Goal: Contribute content: Contribute content

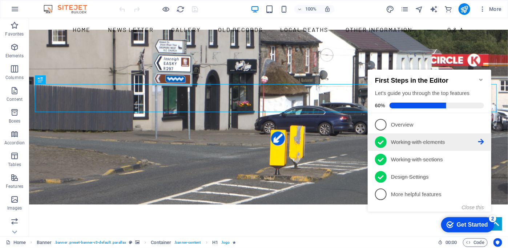
click at [477, 138] on p "Working with elements - completed" at bounding box center [433, 142] width 87 height 8
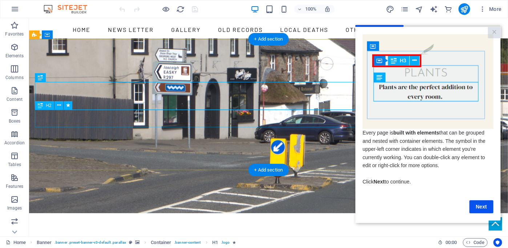
scroll to position [36, 0]
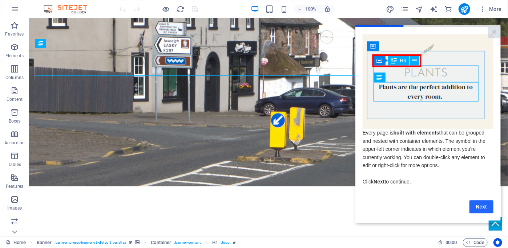
click at [484, 209] on link "Next" at bounding box center [481, 206] width 24 height 13
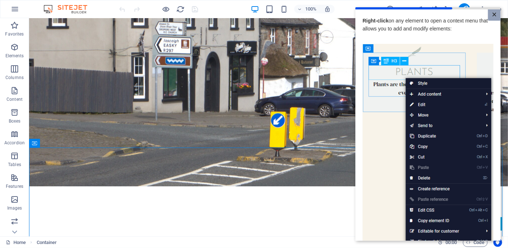
click at [493, 16] on link "×" at bounding box center [493, 14] width 13 height 11
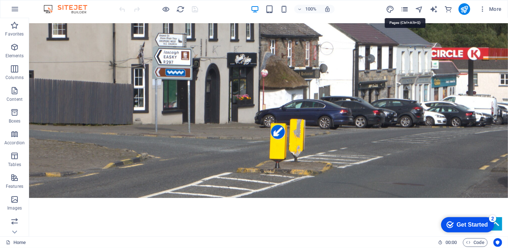
click at [405, 9] on icon "pages" at bounding box center [404, 9] width 8 height 8
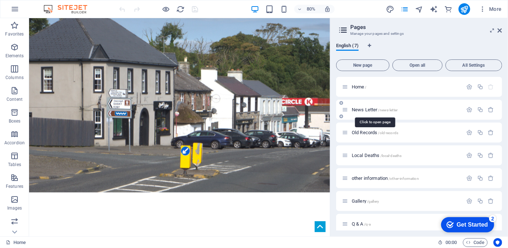
click at [366, 108] on span "News Letter /news-letter" at bounding box center [375, 109] width 46 height 5
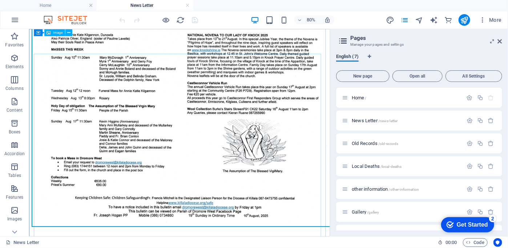
scroll to position [1307, 0]
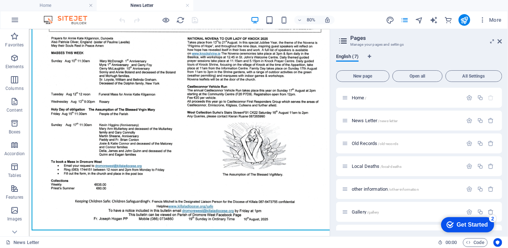
click at [496, 41] on h2 "Pages" at bounding box center [426, 38] width 152 height 7
click at [499, 42] on icon at bounding box center [500, 41] width 4 height 6
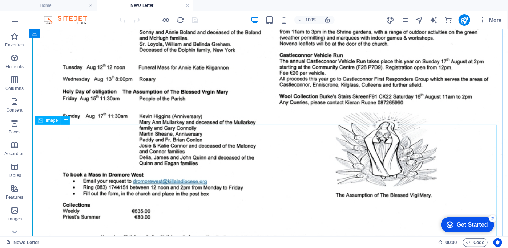
scroll to position [1569, 0]
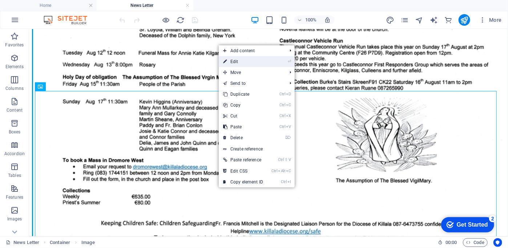
click at [235, 60] on link "⏎ Edit" at bounding box center [243, 61] width 49 height 11
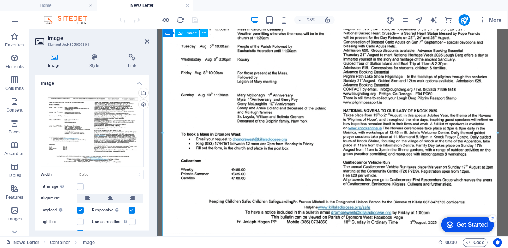
scroll to position [1342, 0]
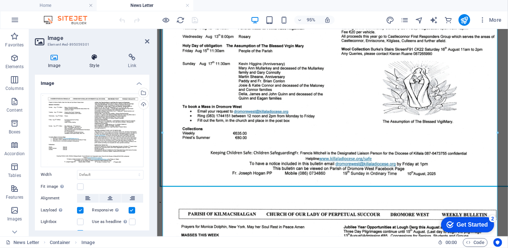
click at [93, 61] on icon at bounding box center [94, 57] width 36 height 7
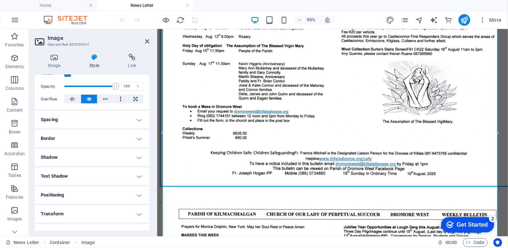
scroll to position [109, 0]
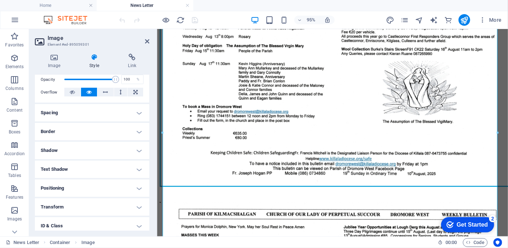
click at [83, 135] on h4 "Border" at bounding box center [92, 131] width 114 height 17
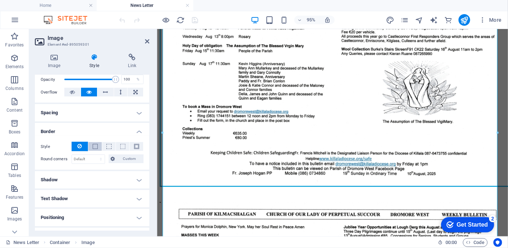
click at [93, 146] on span at bounding box center [95, 146] width 5 height 5
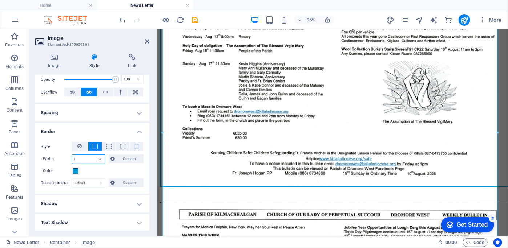
click at [80, 158] on input "1" at bounding box center [88, 159] width 33 height 9
drag, startPoint x: 80, startPoint y: 159, endPoint x: 69, endPoint y: 161, distance: 10.9
click at [69, 161] on div "- Width 1 auto px rem % vh vw Custom Custom" at bounding box center [92, 159] width 103 height 9
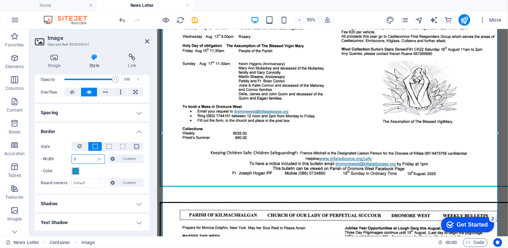
type input "3"
click at [74, 170] on span at bounding box center [76, 172] width 6 height 6
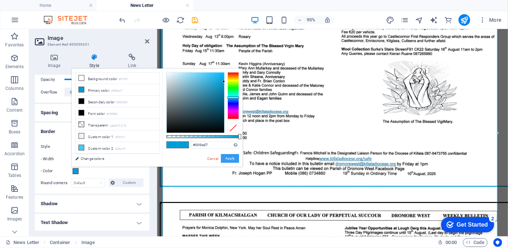
click at [230, 159] on button "Apply" at bounding box center [230, 158] width 18 height 9
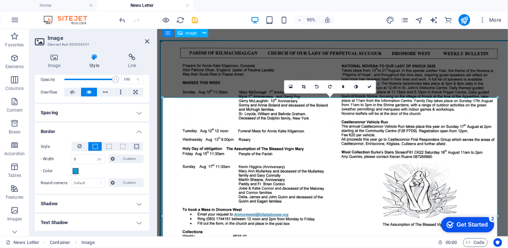
scroll to position [1233, 0]
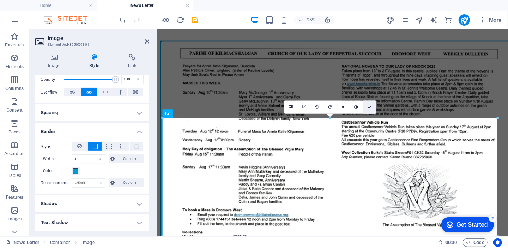
drag, startPoint x: 368, startPoint y: 109, endPoint x: 339, endPoint y: 80, distance: 41.3
click at [368, 109] on icon at bounding box center [369, 107] width 4 height 4
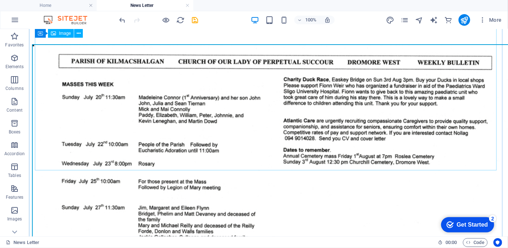
scroll to position [2550, 0]
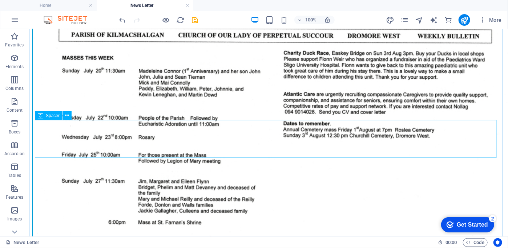
click at [40, 115] on icon at bounding box center [40, 115] width 5 height 9
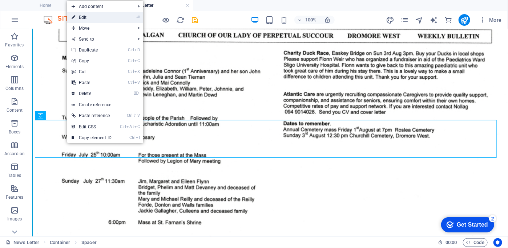
click at [82, 16] on link "⏎ Edit" at bounding box center [91, 17] width 49 height 11
select select "px"
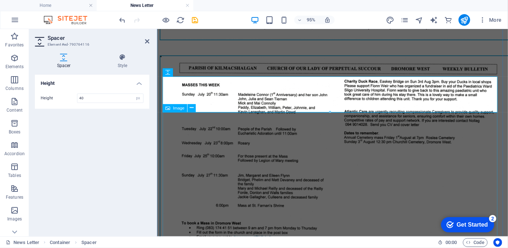
scroll to position [2018, 0]
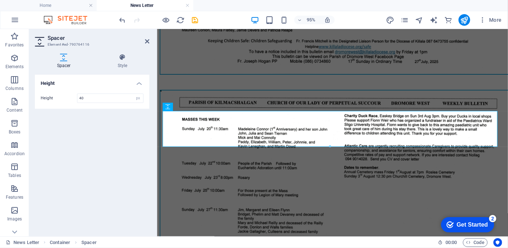
click at [134, 144] on div "Height Height 40 px rem vh vw" at bounding box center [92, 153] width 114 height 156
click at [345, 113] on figure at bounding box center [341, 225] width 364 height 264
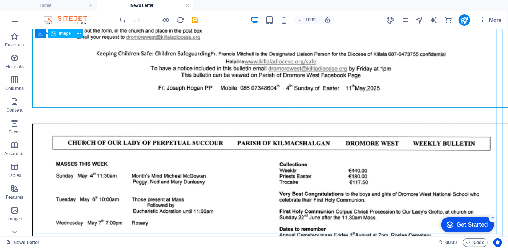
scroll to position [6427, 0]
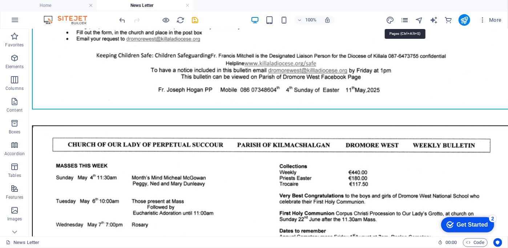
click at [405, 21] on icon "pages" at bounding box center [404, 20] width 8 height 8
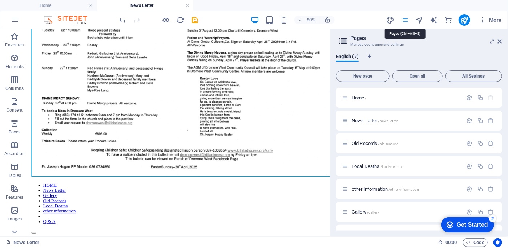
scroll to position [5147, 0]
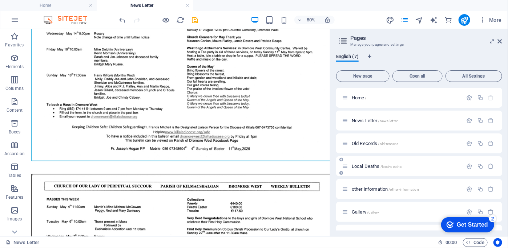
click at [365, 142] on span "Old Records /old-records" at bounding box center [375, 143] width 46 height 5
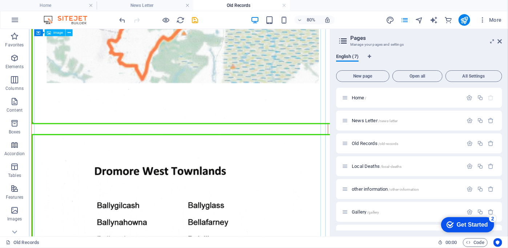
scroll to position [5212, 0]
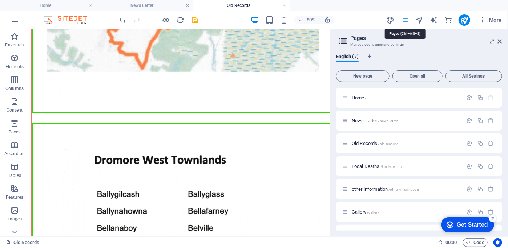
click at [405, 23] on icon "pages" at bounding box center [404, 20] width 8 height 8
click at [367, 165] on span "Local Deaths /local-deaths" at bounding box center [377, 166] width 50 height 5
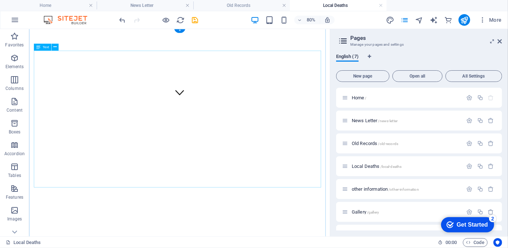
scroll to position [182, 0]
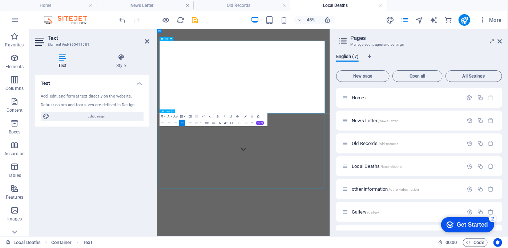
scroll to position [303, 0]
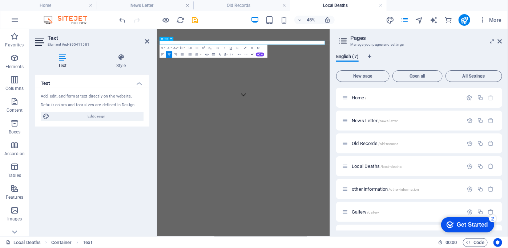
drag, startPoint x: 252, startPoint y: 55, endPoint x: 290, endPoint y: 59, distance: 38.3
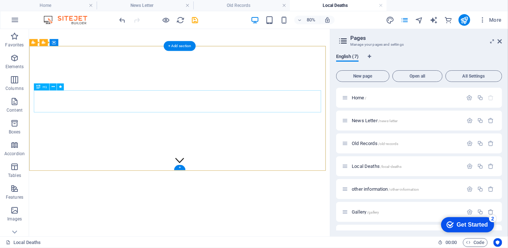
scroll to position [0, 0]
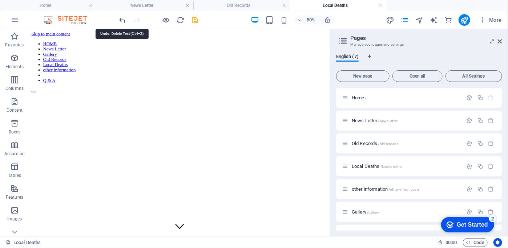
click at [122, 21] on icon "undo" at bounding box center [122, 20] width 8 height 8
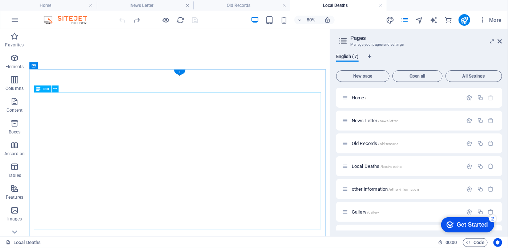
scroll to position [218, 0]
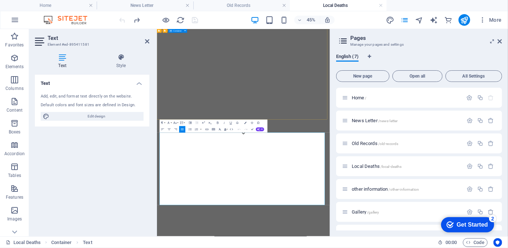
scroll to position [98, 0]
click at [501, 42] on icon at bounding box center [500, 41] width 4 height 6
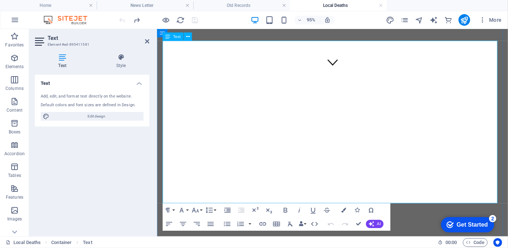
scroll to position [207, 0]
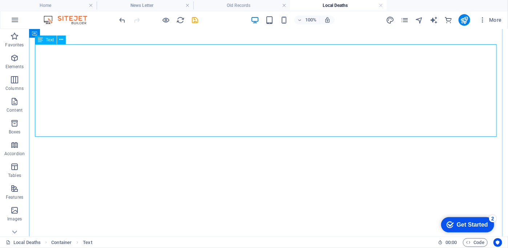
scroll to position [92, 0]
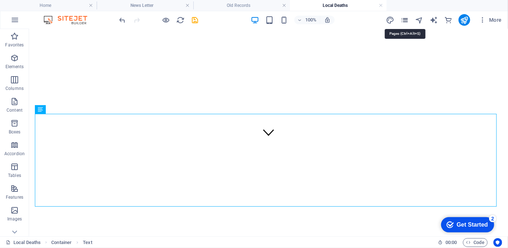
click at [405, 20] on icon "pages" at bounding box center [404, 20] width 8 height 8
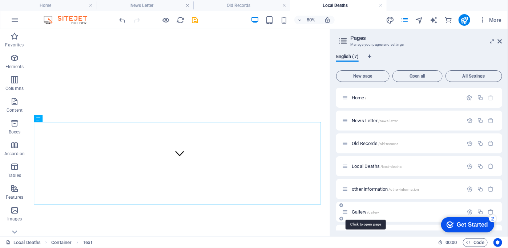
click at [365, 211] on span "Gallery /gallery" at bounding box center [365, 212] width 27 height 5
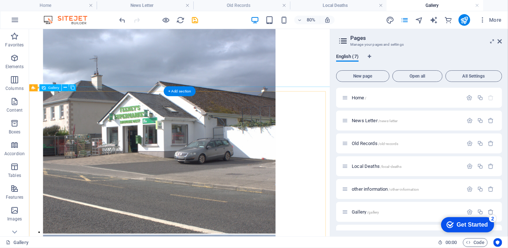
scroll to position [130, 0]
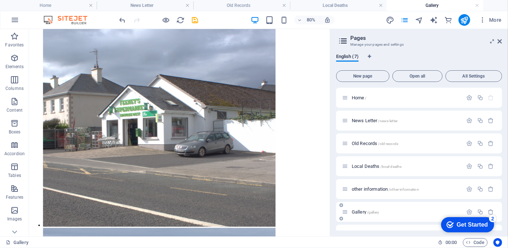
click at [364, 188] on span "other information /other-information" at bounding box center [385, 189] width 67 height 5
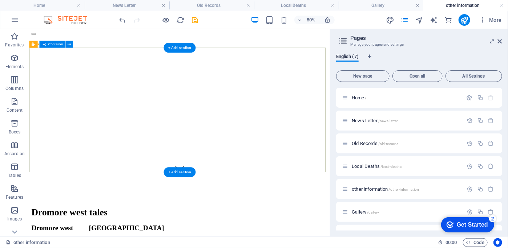
scroll to position [0, 0]
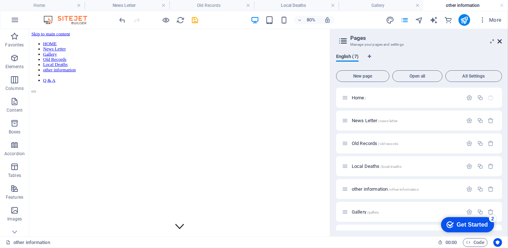
drag, startPoint x: 500, startPoint y: 41, endPoint x: 470, endPoint y: 13, distance: 41.6
click at [500, 41] on icon at bounding box center [500, 41] width 4 height 6
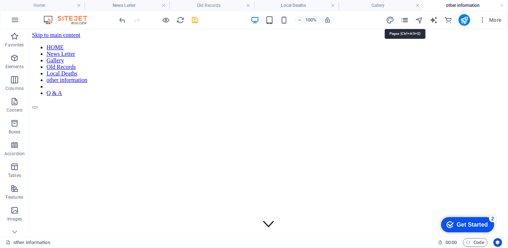
click at [407, 18] on icon "pages" at bounding box center [404, 20] width 8 height 8
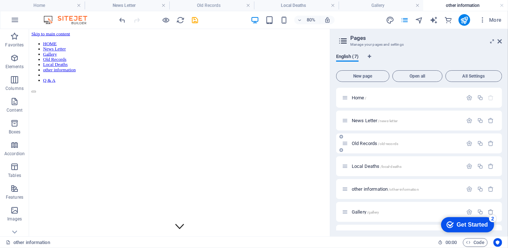
scroll to position [17, 0]
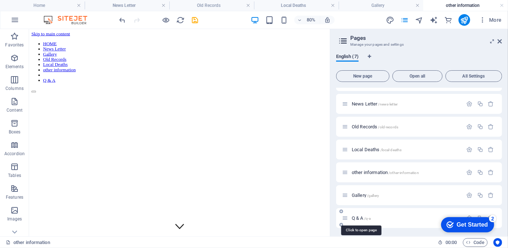
click at [363, 218] on span "Q & A /q-a" at bounding box center [361, 218] width 19 height 5
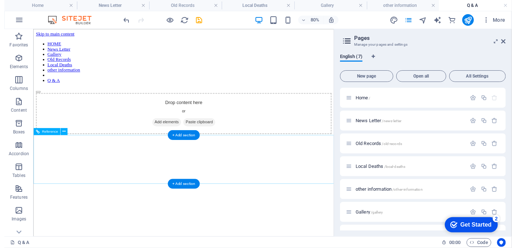
scroll to position [0, 0]
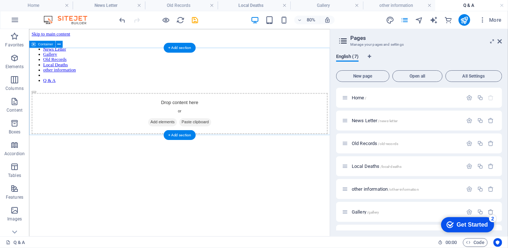
click at [191, 140] on span "Add elements" at bounding box center [195, 145] width 36 height 10
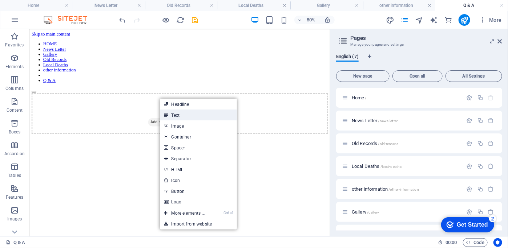
click at [173, 115] on link "Text" at bounding box center [198, 115] width 77 height 11
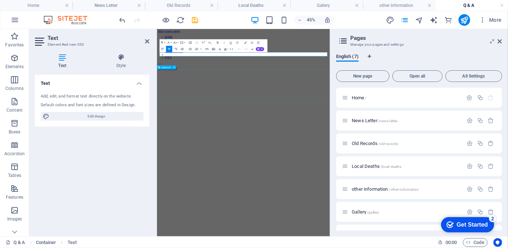
click at [252, 134] on div at bounding box center [348, 130] width 378 height 7
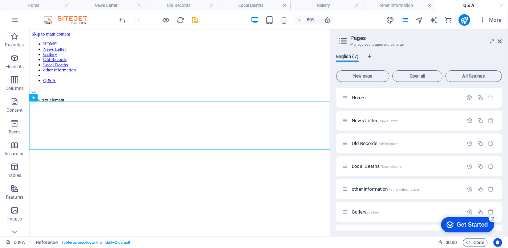
click at [206, 136] on html "Skip to main content HOME News Letter Gallery Old Records Local Deaths other in…" at bounding box center [217, 83] width 376 height 108
click at [282, 136] on html "Skip to main content HOME News Letter Gallery Old Records Local Deaths other in…" at bounding box center [217, 83] width 376 height 108
click at [500, 39] on icon at bounding box center [500, 41] width 4 height 6
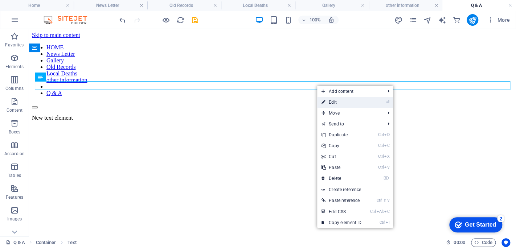
click at [336, 102] on link "⏎ Edit" at bounding box center [341, 102] width 49 height 11
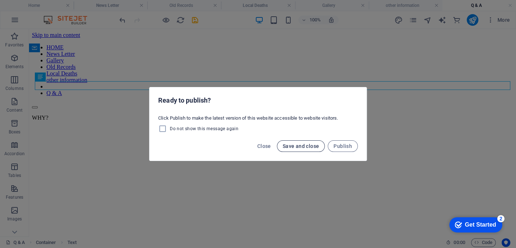
click at [303, 146] on span "Save and close" at bounding box center [301, 146] width 37 height 6
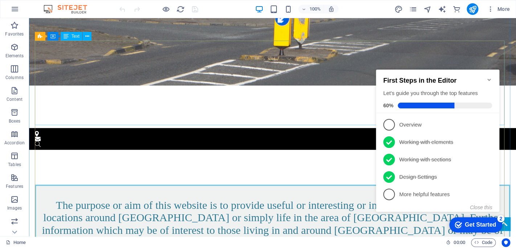
scroll to position [218, 0]
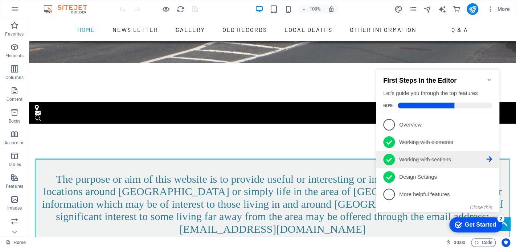
click at [484, 161] on p "Working with sections - completed" at bounding box center [443, 160] width 87 height 8
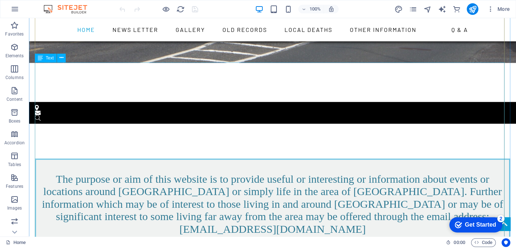
scroll to position [0, 0]
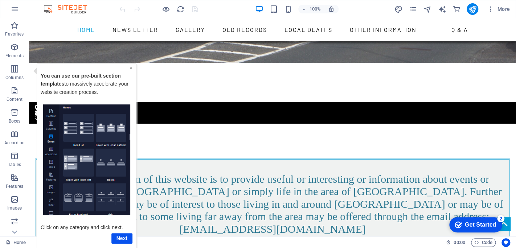
click at [130, 66] on link "×" at bounding box center [131, 68] width 3 height 6
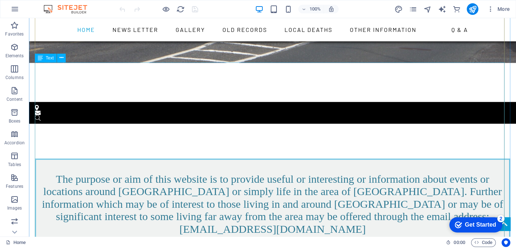
drag, startPoint x: 309, startPoint y: 120, endPoint x: 182, endPoint y: 120, distance: 127.5
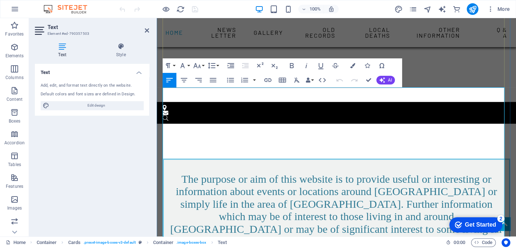
drag, startPoint x: 413, startPoint y: 154, endPoint x: 163, endPoint y: 142, distance: 249.8
click at [169, 81] on icon "button" at bounding box center [169, 80] width 9 height 9
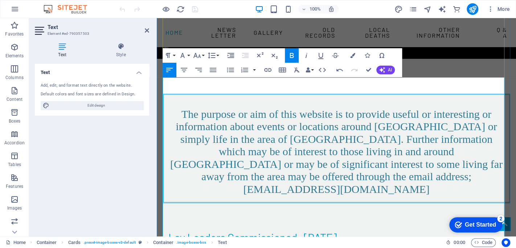
scroll to position [291, 0]
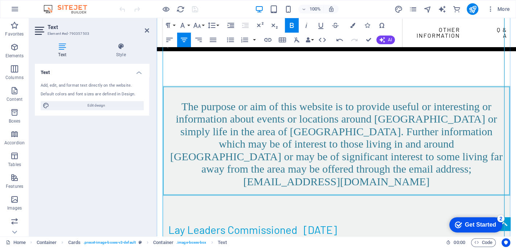
drag, startPoint x: 386, startPoint y: 119, endPoint x: 169, endPoint y: 102, distance: 217.9
click at [167, 39] on icon "button" at bounding box center [169, 40] width 9 height 9
drag, startPoint x: 490, startPoint y: 151, endPoint x: 174, endPoint y: 131, distance: 315.8
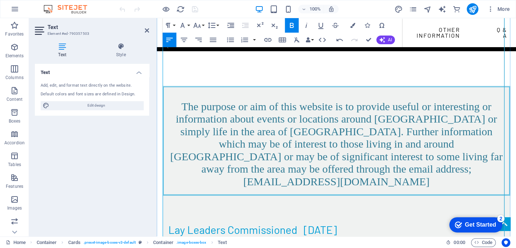
click at [167, 40] on icon "button" at bounding box center [169, 40] width 7 height 4
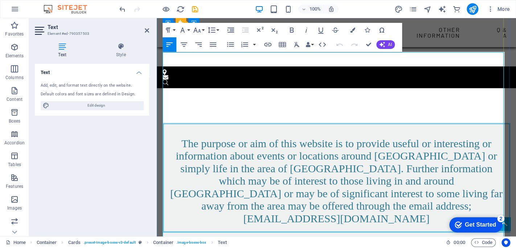
scroll to position [253, 0]
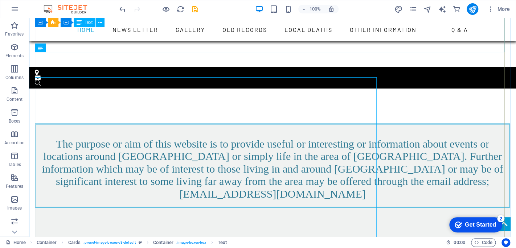
scroll to position [228, 0]
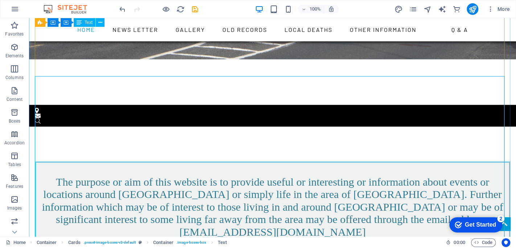
scroll to position [203, 0]
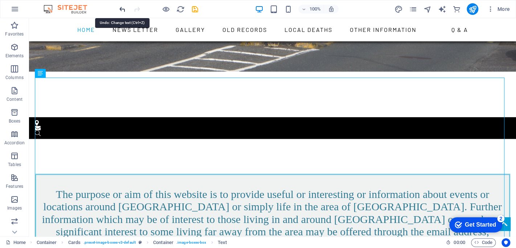
click at [122, 10] on icon "undo" at bounding box center [122, 9] width 8 height 8
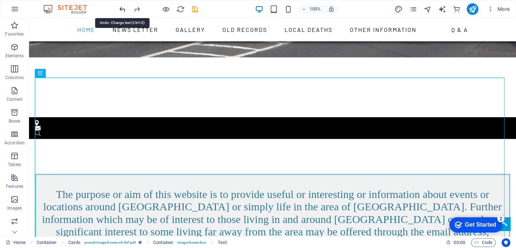
click at [122, 9] on icon "undo" at bounding box center [122, 9] width 8 height 8
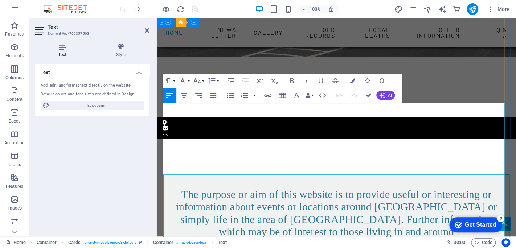
drag, startPoint x: 441, startPoint y: 229, endPoint x: 193, endPoint y: 155, distance: 258.4
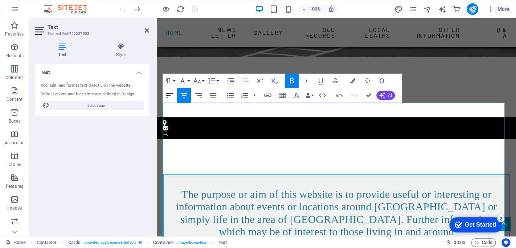
click at [165, 94] on icon "button" at bounding box center [169, 95] width 9 height 9
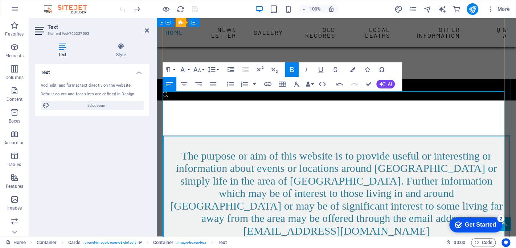
scroll to position [275, 0]
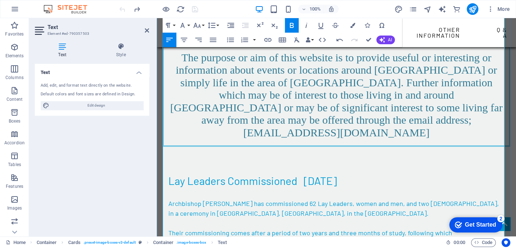
scroll to position [348, 0]
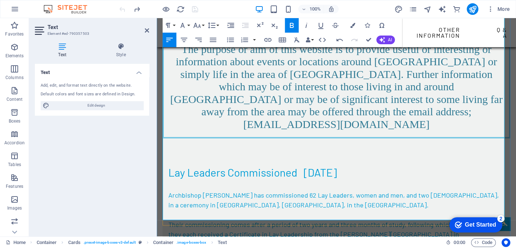
drag, startPoint x: 414, startPoint y: 200, endPoint x: 183, endPoint y: 118, distance: 245.1
click at [169, 40] on icon "button" at bounding box center [169, 40] width 9 height 9
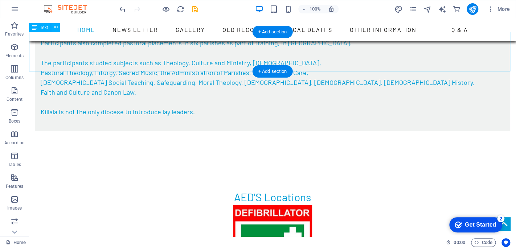
scroll to position [504, 0]
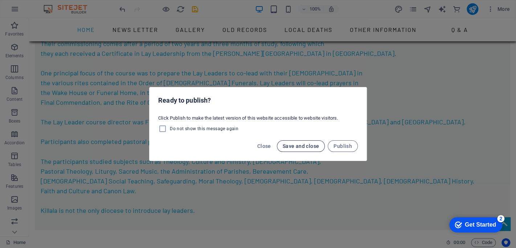
click at [294, 146] on span "Save and close" at bounding box center [301, 146] width 37 height 6
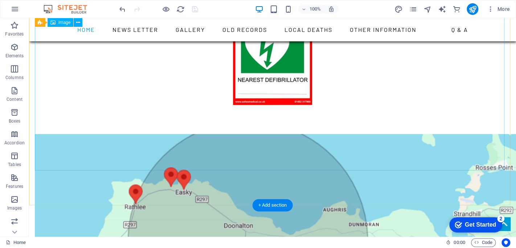
scroll to position [869, 0]
